Goal: Ask a question: Seek information or help from site administrators or community

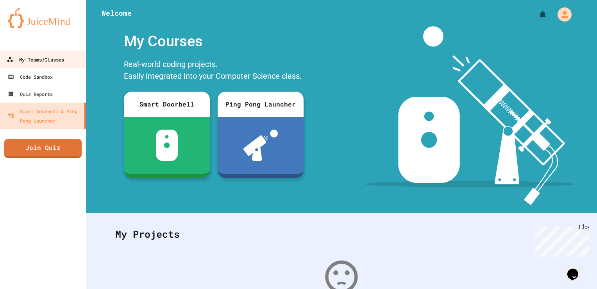
click at [77, 59] on link "My Teams/Classes" at bounding box center [43, 59] width 89 height 18
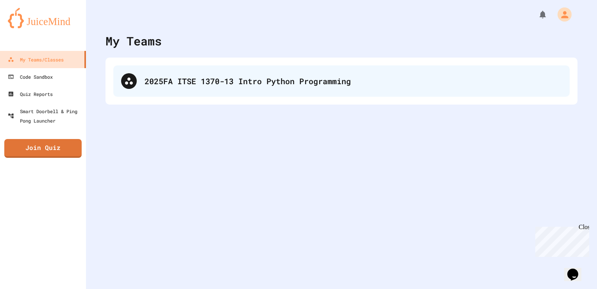
click at [215, 77] on div "2025FA ITSE 1370-13 Intro Python Programming" at bounding box center [354, 81] width 418 height 12
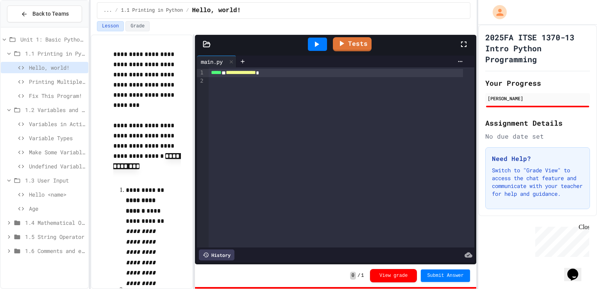
click at [46, 204] on span "Age" at bounding box center [57, 208] width 56 height 8
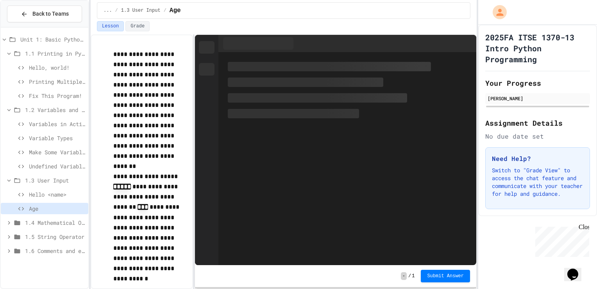
click at [56, 196] on span "Hello <name>" at bounding box center [57, 194] width 56 height 8
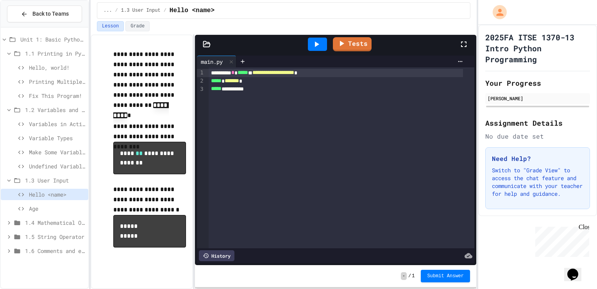
click at [463, 40] on icon at bounding box center [463, 43] width 9 height 9
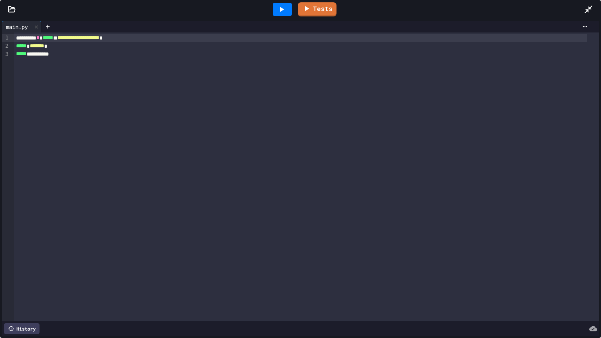
click at [285, 9] on icon at bounding box center [280, 9] width 9 height 9
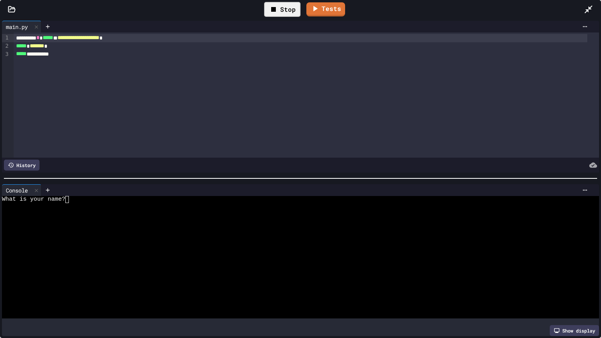
click at [149, 192] on div at bounding box center [315, 190] width 549 height 12
click at [140, 198] on div "What is your name?" at bounding box center [294, 199] width 584 height 7
type textarea "*"
click at [587, 12] on icon at bounding box center [588, 9] width 8 height 8
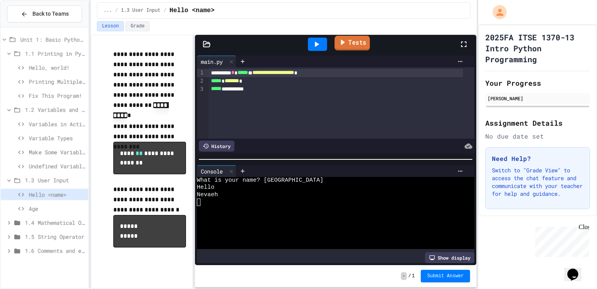
click at [347, 45] on link "Tests" at bounding box center [352, 43] width 35 height 15
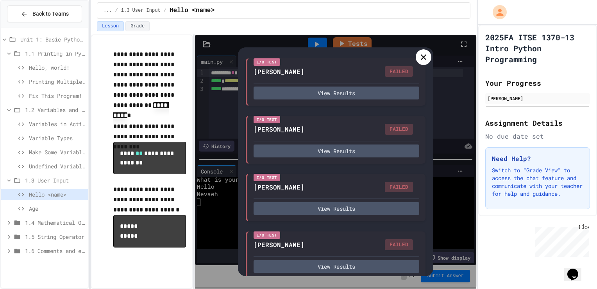
scroll to position [72, 0]
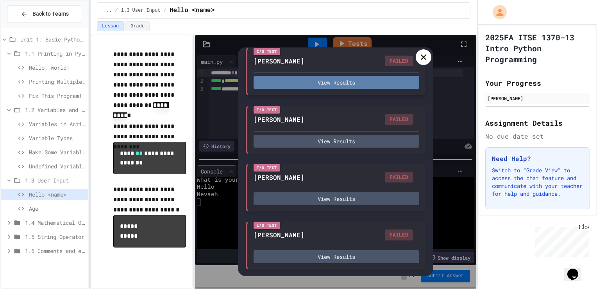
click at [357, 86] on button "View Results" at bounding box center [337, 82] width 166 height 13
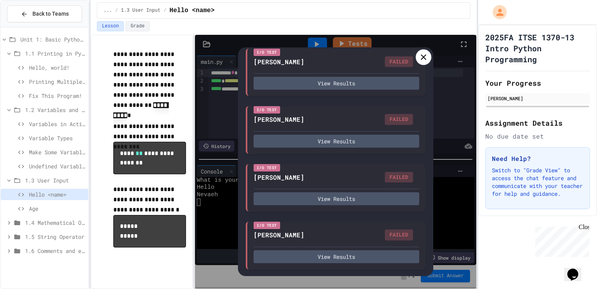
click at [422, 49] on div at bounding box center [424, 57] width 16 height 16
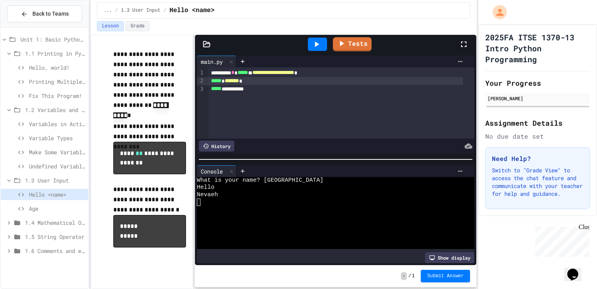
click at [239, 81] on span "*******" at bounding box center [232, 80] width 14 height 5
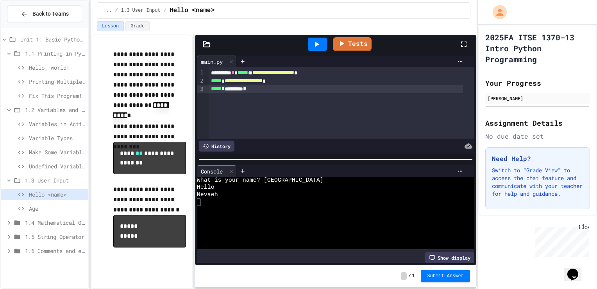
click at [262, 87] on div "***** * ********* *" at bounding box center [336, 89] width 255 height 8
click at [262, 87] on div at bounding box center [336, 89] width 255 height 8
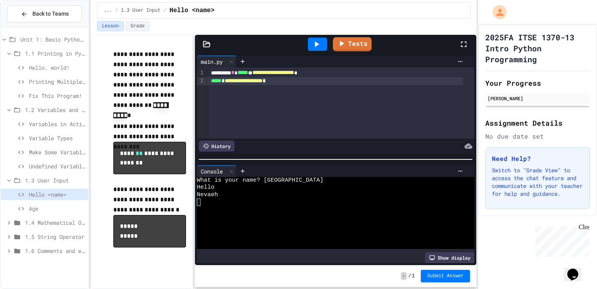
click at [319, 42] on icon at bounding box center [316, 43] width 9 height 9
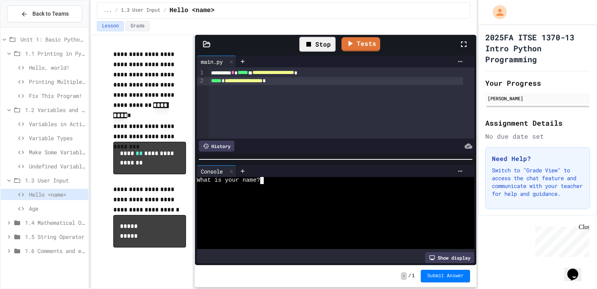
click at [265, 184] on div at bounding box center [329, 187] width 264 height 7
type textarea "*"
click at [359, 27] on div "Lesson Grade" at bounding box center [284, 26] width 374 height 10
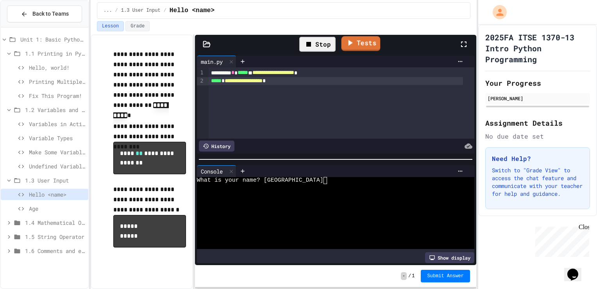
click at [366, 44] on link "Tests" at bounding box center [360, 43] width 39 height 15
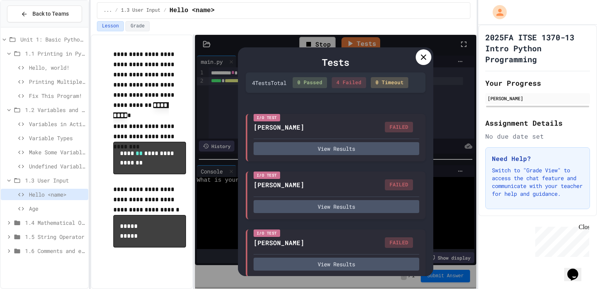
click at [427, 53] on icon at bounding box center [423, 56] width 9 height 9
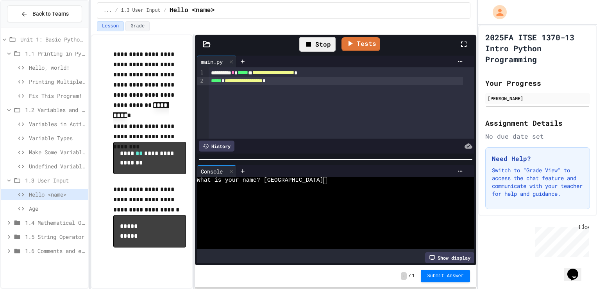
click at [257, 82] on span "**********" at bounding box center [244, 80] width 38 height 5
click at [286, 77] on div "**********" at bounding box center [336, 81] width 255 height 8
click at [313, 50] on div "Stop" at bounding box center [318, 44] width 36 height 15
click at [313, 50] on div at bounding box center [317, 44] width 27 height 21
drag, startPoint x: 313, startPoint y: 50, endPoint x: 318, endPoint y: 41, distance: 11.0
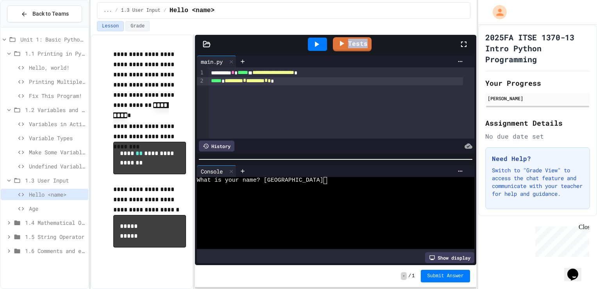
click at [318, 41] on icon at bounding box center [316, 43] width 9 height 9
click at [265, 177] on textarea "*" at bounding box center [266, 180] width 4 height 7
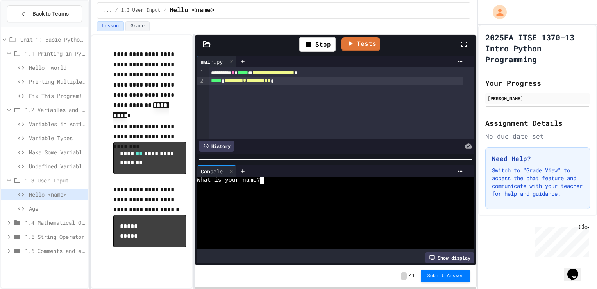
scroll to position [0, 0]
type textarea "*"
click at [361, 42] on link "Tests" at bounding box center [361, 43] width 38 height 15
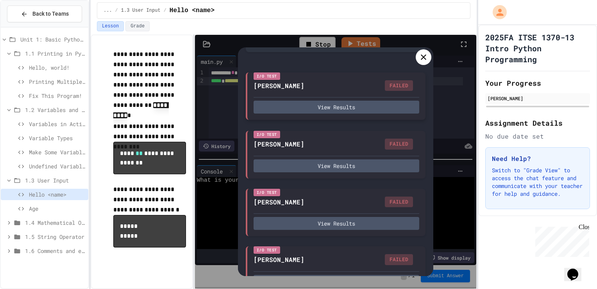
scroll to position [72, 0]
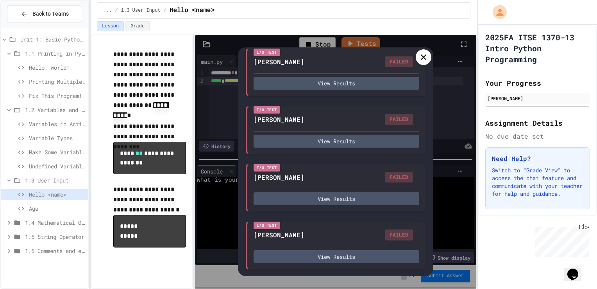
click at [419, 59] on icon at bounding box center [423, 56] width 9 height 9
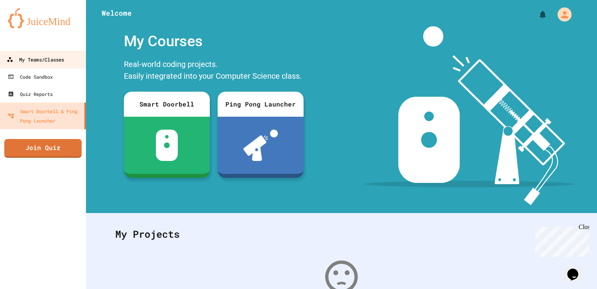
click at [63, 65] on link "My Teams/Classes" at bounding box center [43, 59] width 89 height 18
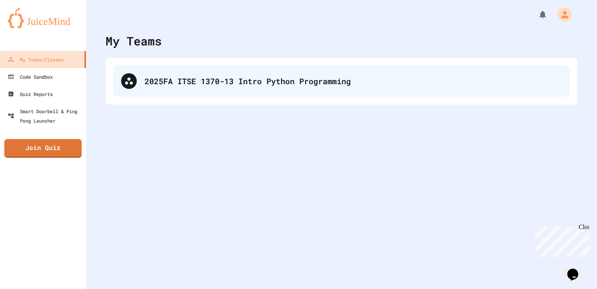
click at [251, 88] on div "2025FA ITSE 1370-13 Intro Python Programming" at bounding box center [341, 80] width 457 height 31
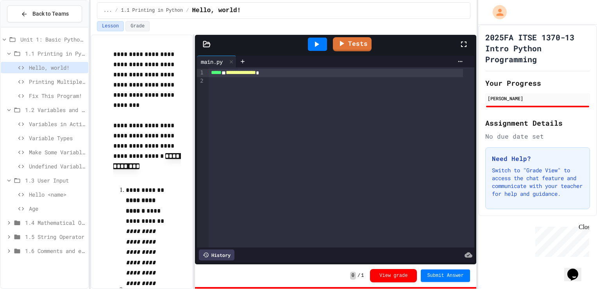
click at [46, 206] on span "Age" at bounding box center [57, 208] width 56 height 8
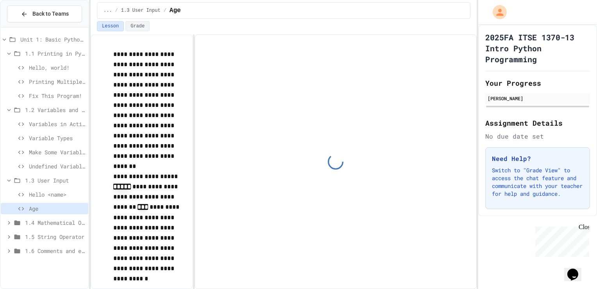
click at [46, 192] on span "Hello <name>" at bounding box center [57, 194] width 56 height 8
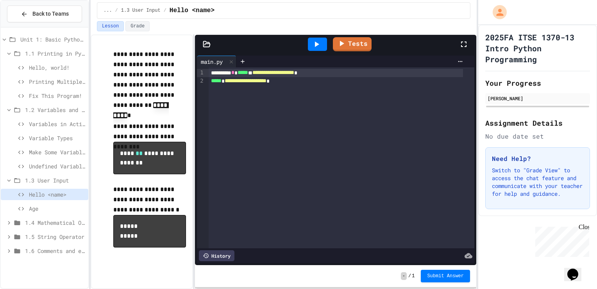
click at [318, 52] on div at bounding box center [317, 44] width 27 height 21
click at [319, 46] on icon at bounding box center [316, 43] width 9 height 9
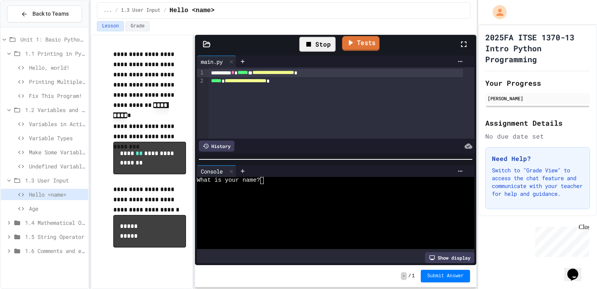
click at [356, 46] on link "Tests" at bounding box center [361, 43] width 38 height 15
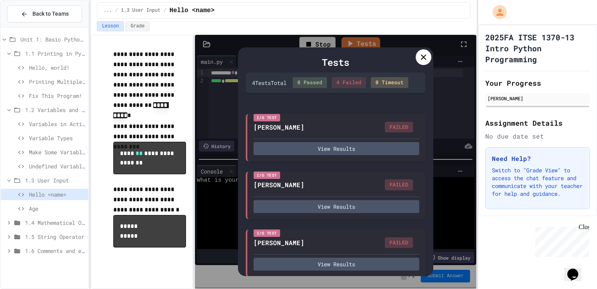
click at [416, 55] on div at bounding box center [424, 57] width 16 height 16
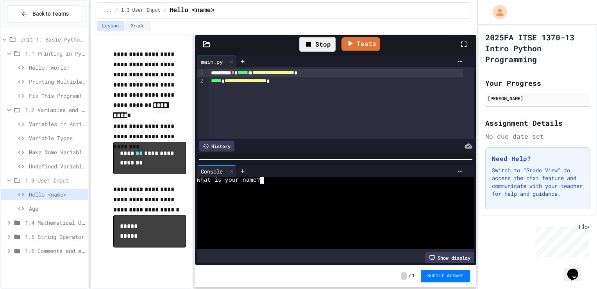
click at [265, 184] on div at bounding box center [329, 187] width 264 height 7
type textarea "**"
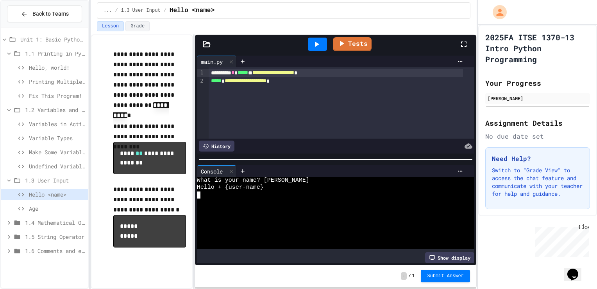
click at [289, 81] on div "**********" at bounding box center [336, 81] width 255 height 8
click at [312, 47] on icon at bounding box center [316, 43] width 9 height 9
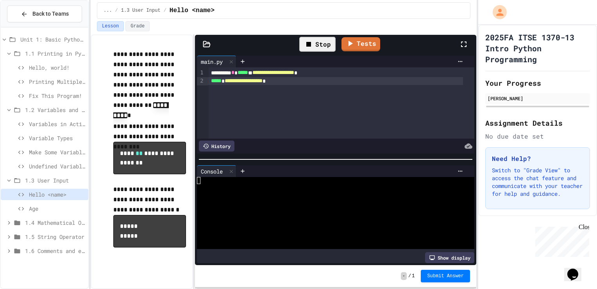
click at [323, 49] on div "Stop" at bounding box center [318, 44] width 36 height 15
click at [311, 41] on div at bounding box center [317, 44] width 19 height 13
click at [264, 178] on textarea "Terminal input" at bounding box center [266, 180] width 4 height 7
type textarea "*"
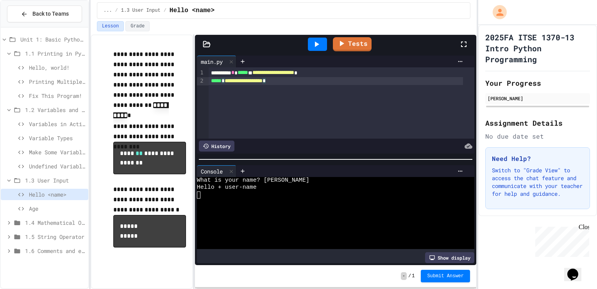
click at [286, 85] on div "**********" at bounding box center [342, 102] width 266 height 71
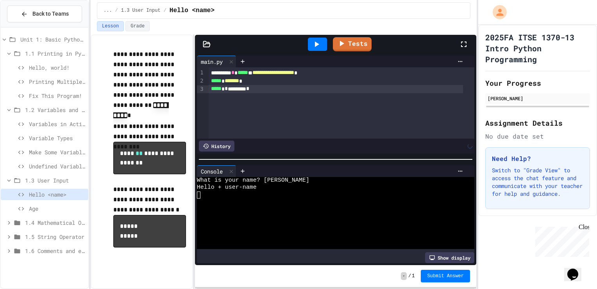
click at [311, 50] on div at bounding box center [317, 44] width 27 height 21
click at [313, 49] on div at bounding box center [317, 44] width 19 height 13
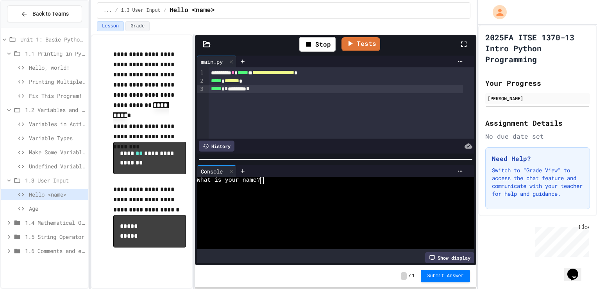
click at [265, 177] on textarea "Terminal input" at bounding box center [266, 180] width 4 height 7
type textarea "*"
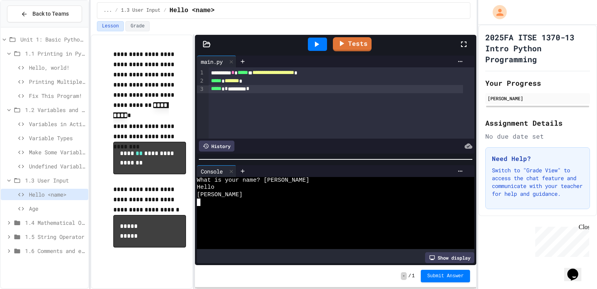
click at [277, 178] on div "What is your name? Bob" at bounding box center [329, 180] width 264 height 7
click at [244, 168] on icon at bounding box center [243, 171] width 6 height 6
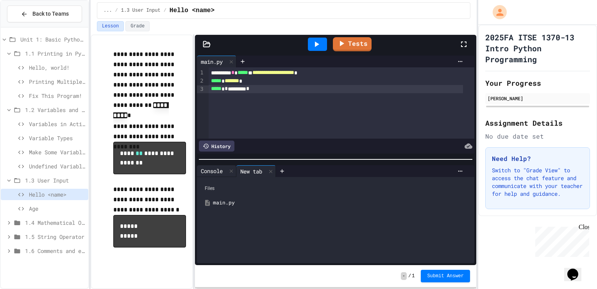
click at [225, 168] on div "Console" at bounding box center [212, 171] width 30 height 8
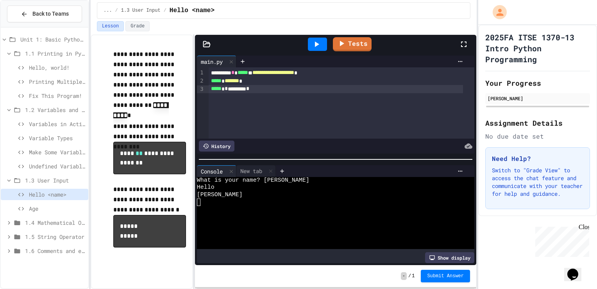
click at [331, 44] on div at bounding box center [317, 44] width 27 height 21
click at [340, 44] on icon at bounding box center [341, 43] width 9 height 10
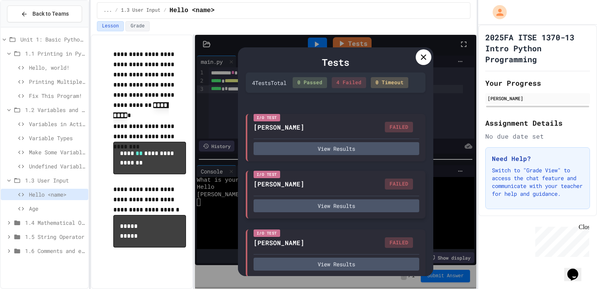
scroll to position [72, 0]
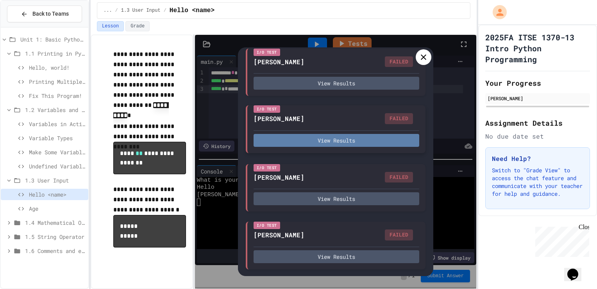
click at [340, 142] on button "View Results" at bounding box center [337, 140] width 166 height 13
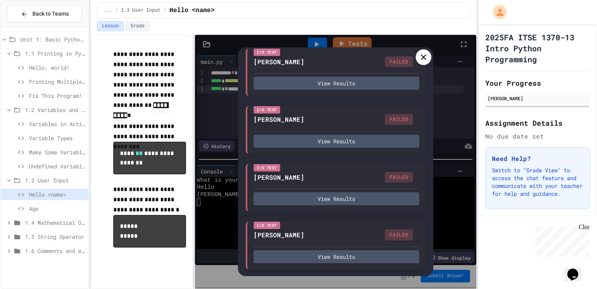
click at [577, 268] on icon "$i18n('chat', 'chat_widget')" at bounding box center [573, 274] width 11 height 12
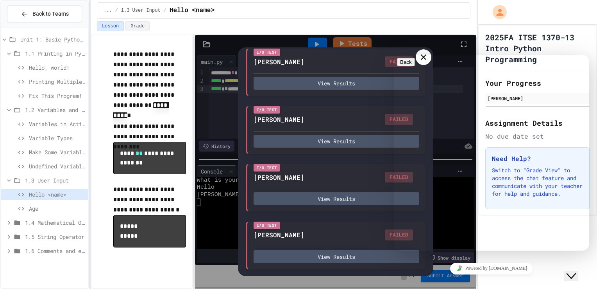
click at [407, 66] on button "Back" at bounding box center [406, 62] width 18 height 8
click at [414, 58] on div at bounding box center [491, 58] width 189 height 0
click at [590, 262] on div "2025FA ITSE 1370-13 Intro Python Programming Your Progress Nevaeh Steele Assign…" at bounding box center [538, 157] width 119 height 264
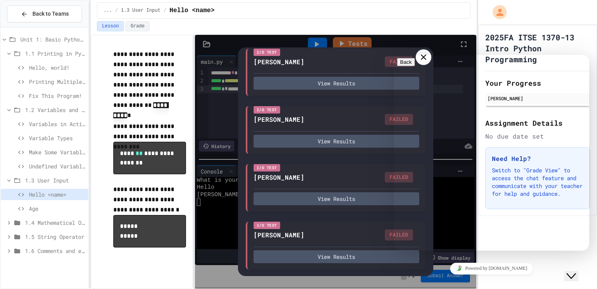
click at [576, 271] on div "Close Chat This icon closes the chat window." at bounding box center [571, 275] width 9 height 9
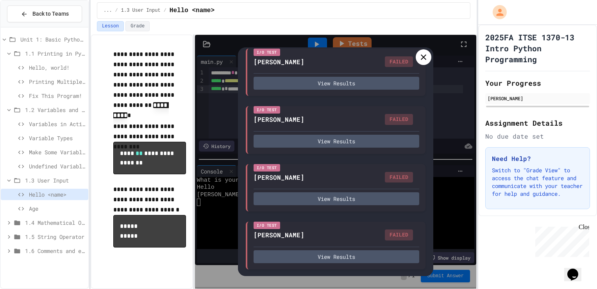
click at [425, 56] on icon at bounding box center [423, 56] width 9 height 9
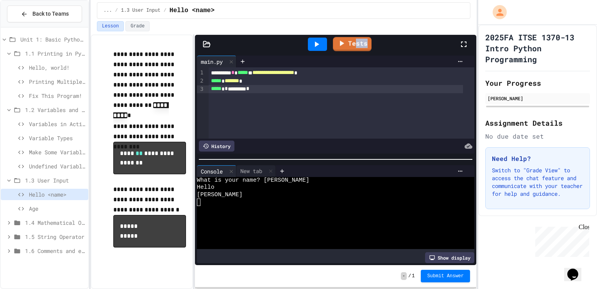
drag, startPoint x: 354, startPoint y: 44, endPoint x: 399, endPoint y: 48, distance: 44.8
click at [399, 48] on div "Tests" at bounding box center [339, 44] width 241 height 21
drag, startPoint x: 399, startPoint y: 48, endPoint x: 391, endPoint y: 46, distance: 8.1
click at [391, 46] on div "Tests" at bounding box center [339, 44] width 241 height 21
drag, startPoint x: 391, startPoint y: 46, endPoint x: 370, endPoint y: 48, distance: 21.2
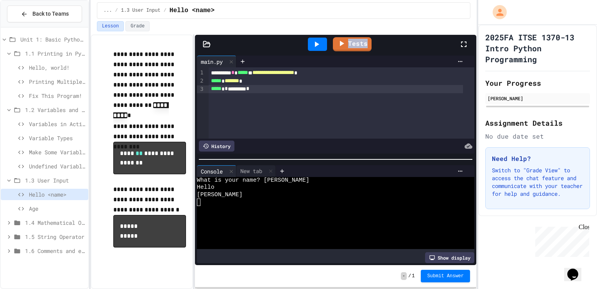
click at [370, 48] on div "Tests" at bounding box center [339, 44] width 241 height 21
click at [370, 48] on link "Tests" at bounding box center [352, 43] width 35 height 15
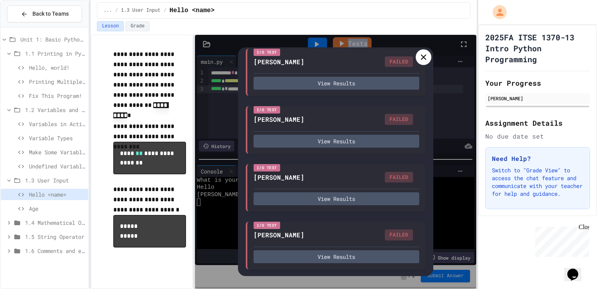
click at [423, 57] on icon at bounding box center [423, 56] width 5 height 5
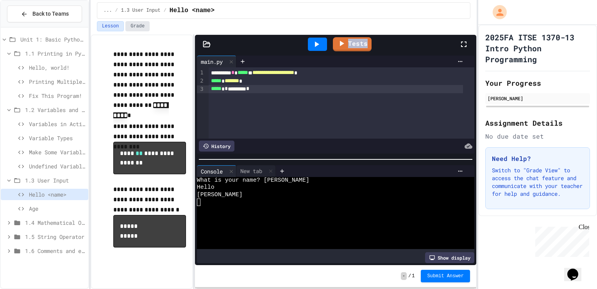
click at [137, 29] on button "Grade" at bounding box center [138, 26] width 24 height 10
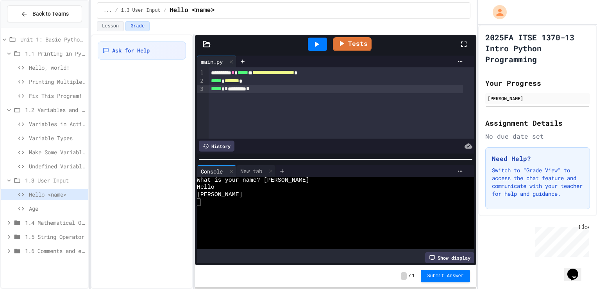
click at [138, 35] on div "Ask for Help" at bounding box center [142, 161] width 102 height 254
click at [139, 49] on span "Ask for Help" at bounding box center [131, 51] width 38 height 8
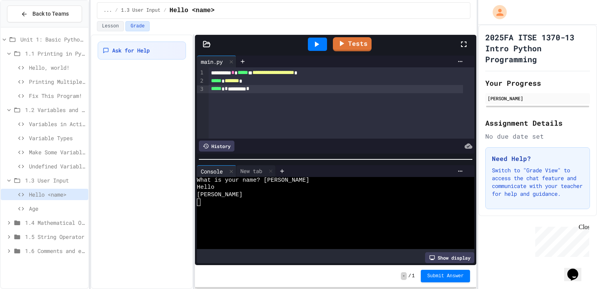
type textarea "**********"
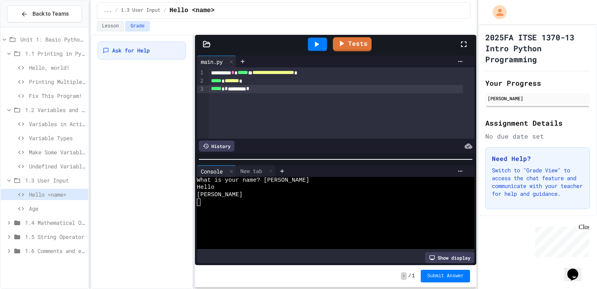
click at [112, 24] on button "Lesson" at bounding box center [110, 26] width 27 height 10
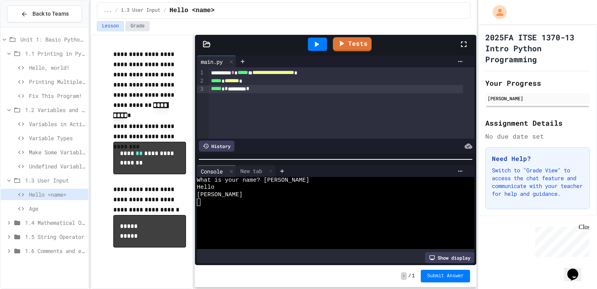
drag, startPoint x: 130, startPoint y: 27, endPoint x: 136, endPoint y: 25, distance: 6.2
click at [136, 25] on button "Grade" at bounding box center [138, 26] width 24 height 10
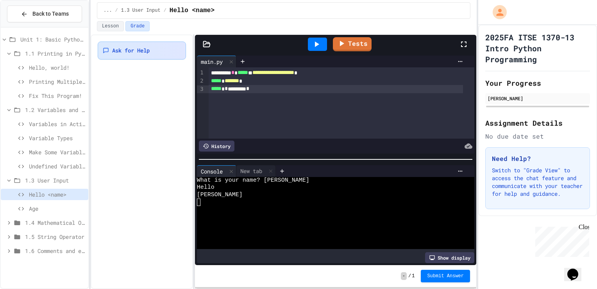
click at [130, 47] on span "Ask for Help" at bounding box center [131, 51] width 38 height 8
click at [120, 32] on div "Lesson Grade" at bounding box center [284, 27] width 386 height 13
click at [119, 24] on button "Lesson" at bounding box center [110, 26] width 27 height 10
